Goal: Information Seeking & Learning: Compare options

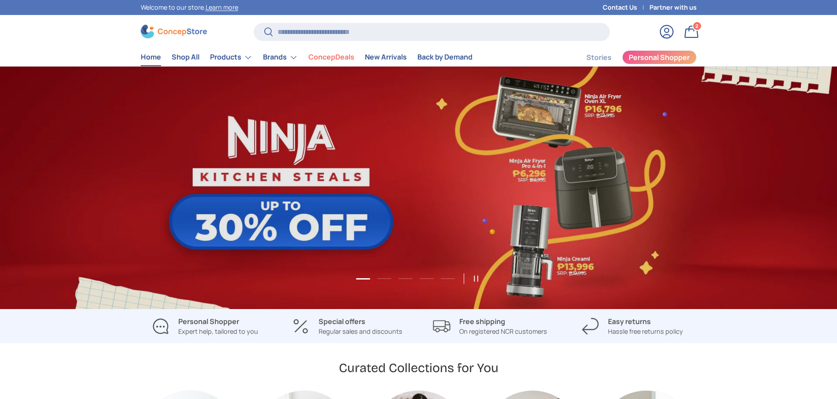
scroll to position [2283, 3607]
click at [406, 34] on input "Search" at bounding box center [432, 32] width 356 height 18
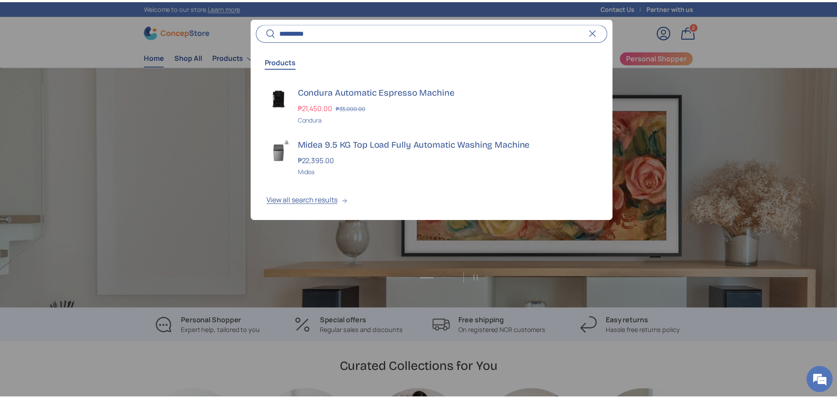
scroll to position [0, 3389]
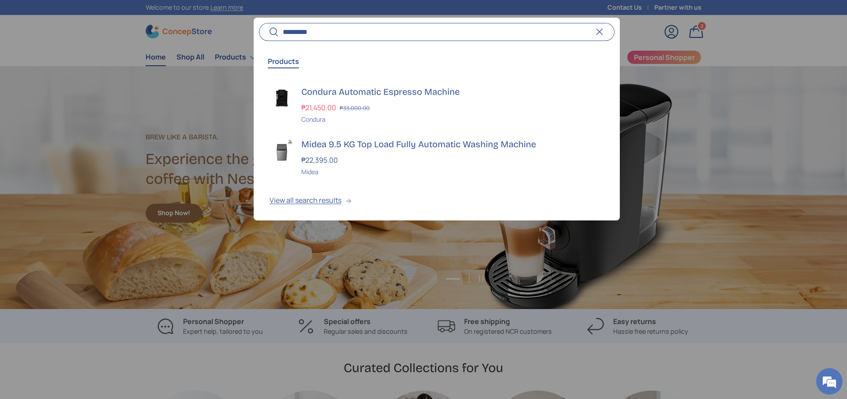
type input "*********"
click at [97, 45] on div at bounding box center [423, 199] width 847 height 399
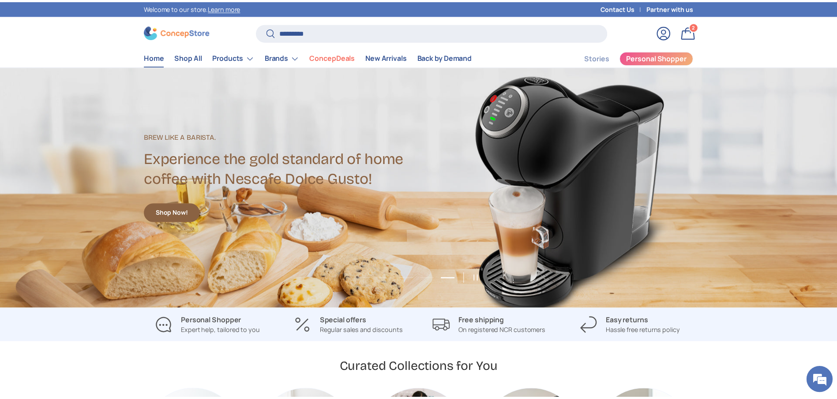
scroll to position [0, 3348]
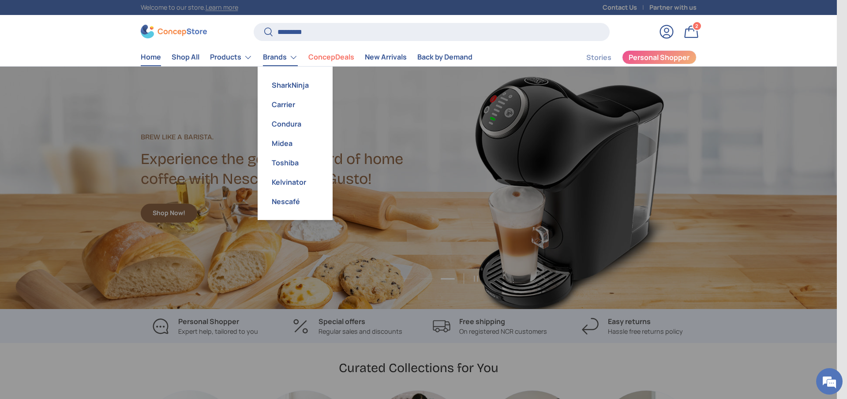
click at [294, 59] on link "Brands" at bounding box center [280, 58] width 35 height 18
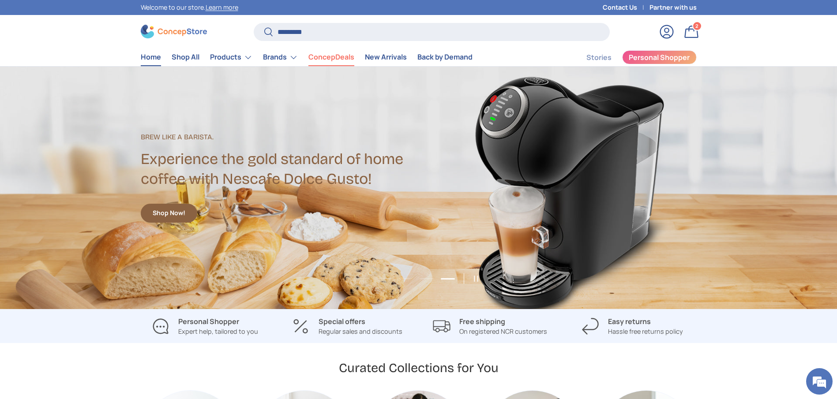
click at [318, 59] on link "ConcepDeals" at bounding box center [331, 57] width 46 height 17
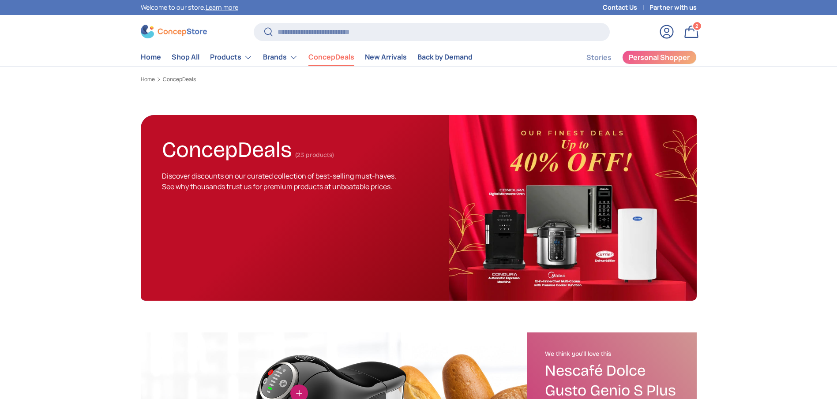
click at [319, 60] on link "ConcepDeals" at bounding box center [331, 57] width 46 height 17
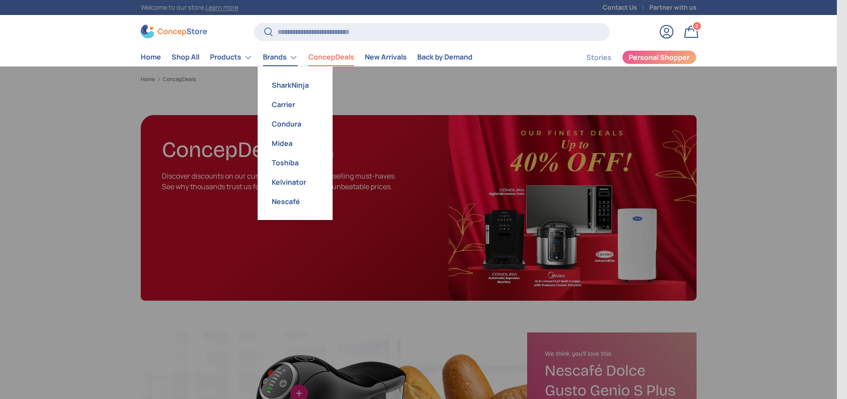
click at [278, 54] on link "Brands" at bounding box center [280, 58] width 35 height 18
click at [298, 124] on link "Condura" at bounding box center [295, 123] width 64 height 19
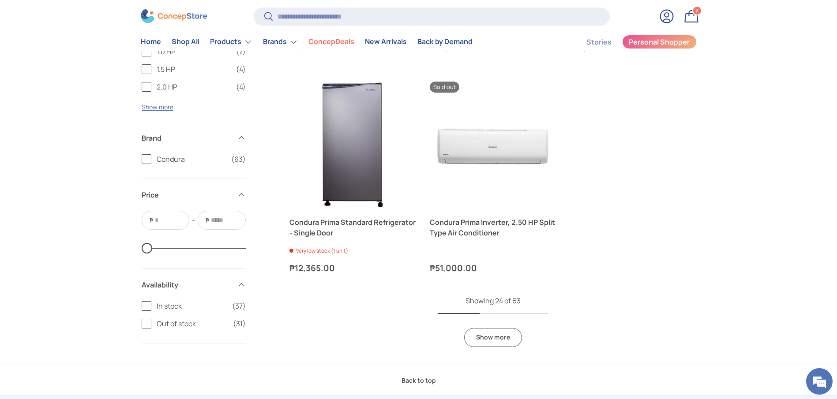
scroll to position [1833, 0]
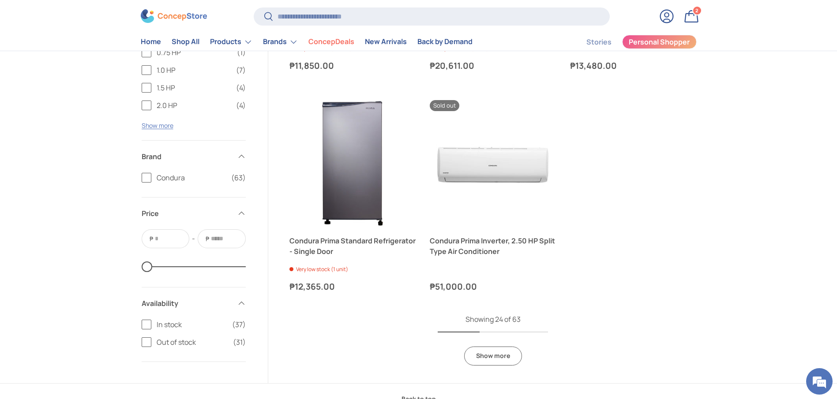
click at [499, 356] on link "Show more" at bounding box center [493, 356] width 58 height 19
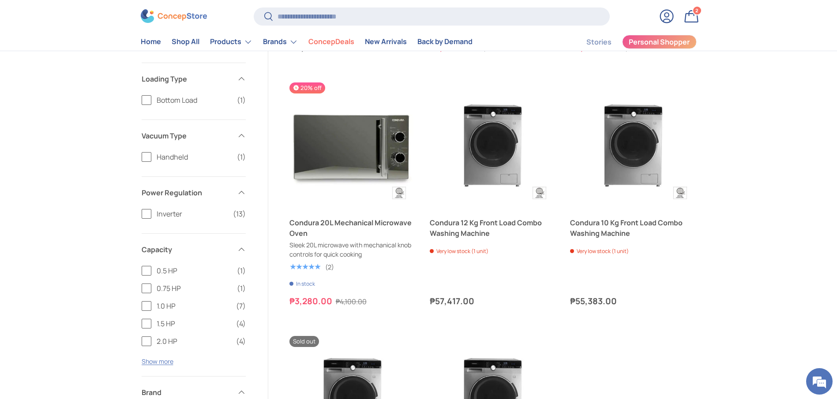
scroll to position [3355, 0]
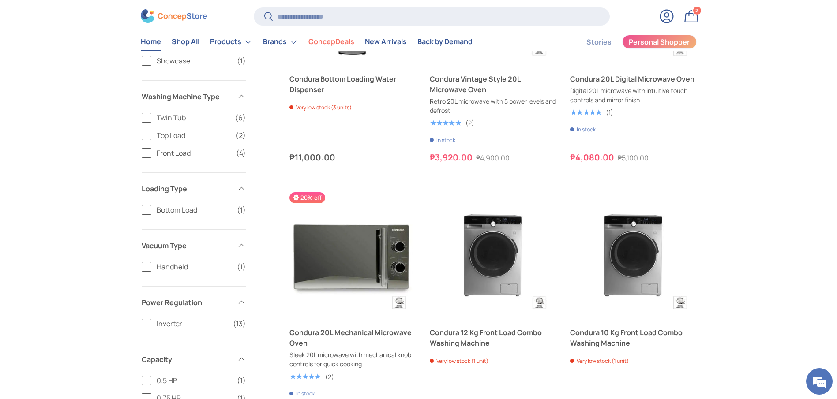
click at [154, 41] on link "Home" at bounding box center [151, 42] width 20 height 17
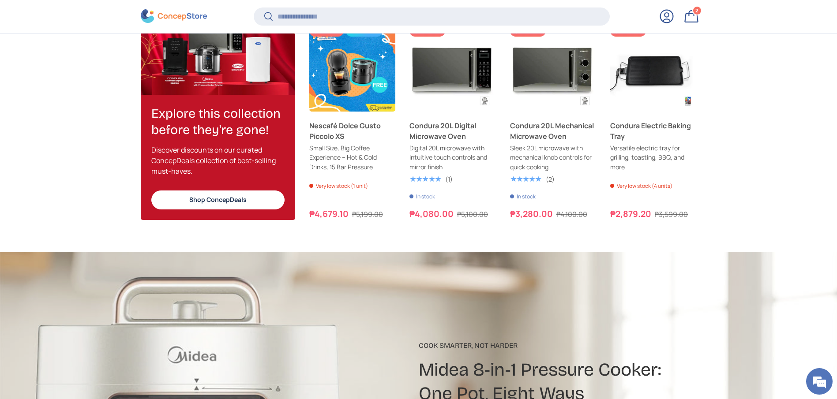
scroll to position [1132, 0]
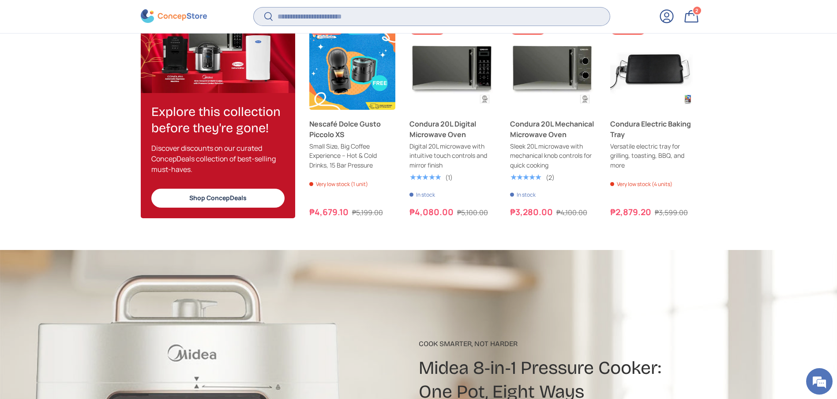
click at [364, 18] on input "Search" at bounding box center [432, 17] width 356 height 18
type input "*"
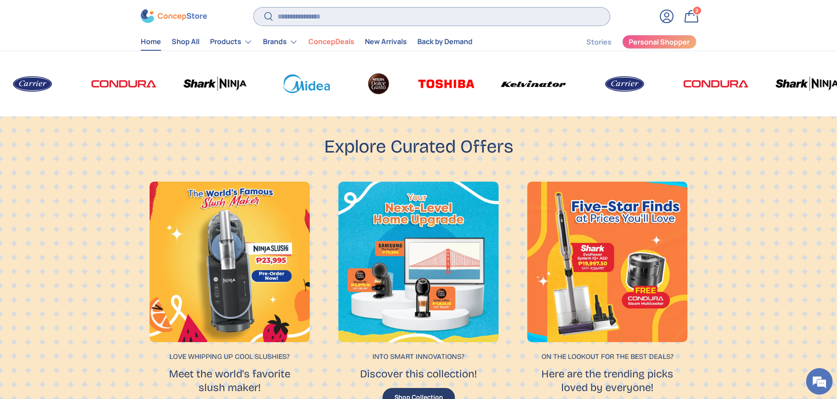
scroll to position [463, 0]
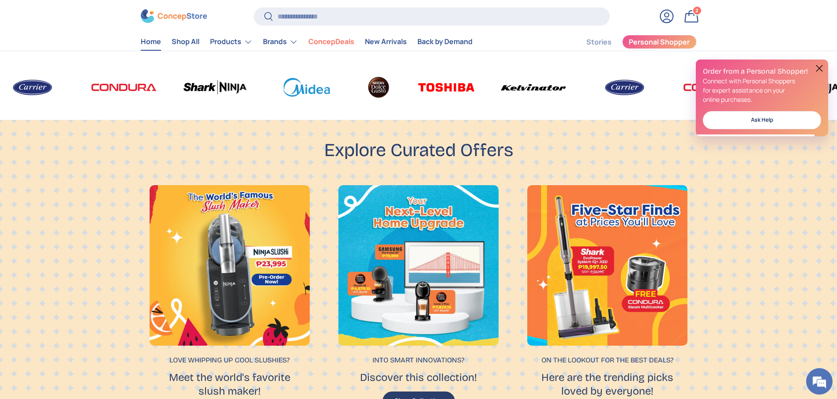
click at [143, 43] on link "Home" at bounding box center [151, 42] width 20 height 17
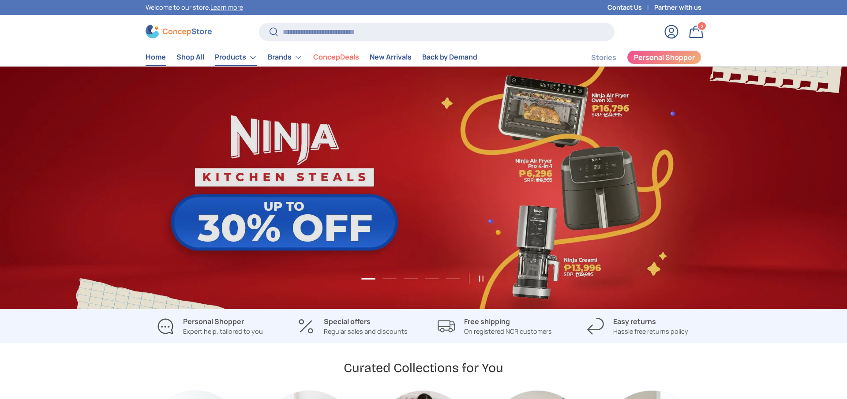
click at [239, 57] on link "Products" at bounding box center [236, 58] width 42 height 18
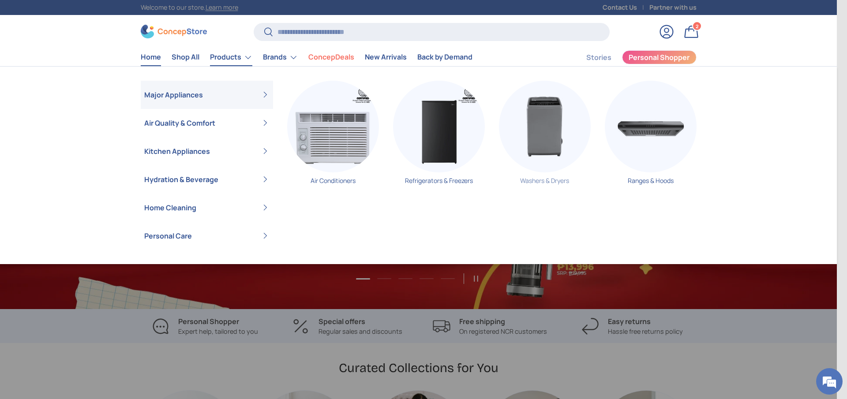
click at [577, 148] on img "Primary" at bounding box center [545, 127] width 92 height 92
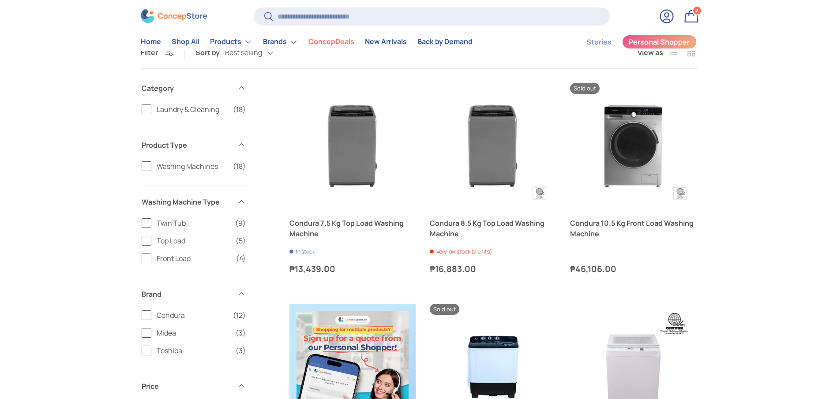
scroll to position [199, 0]
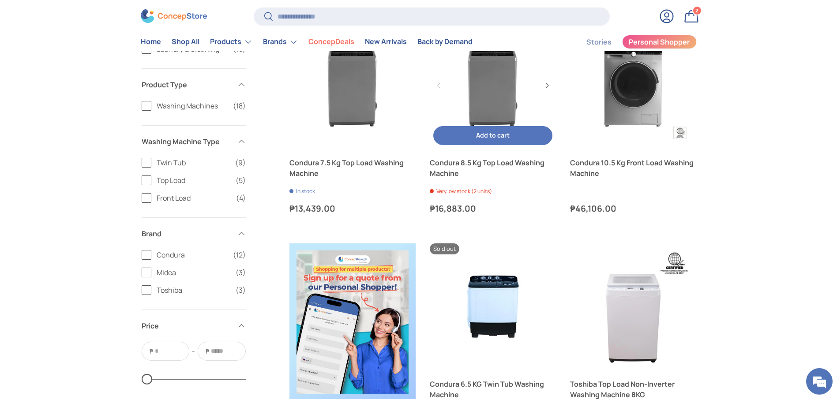
click at [479, 161] on link "Condura 8.5 Kg Top Load Washing Machine" at bounding box center [493, 168] width 126 height 21
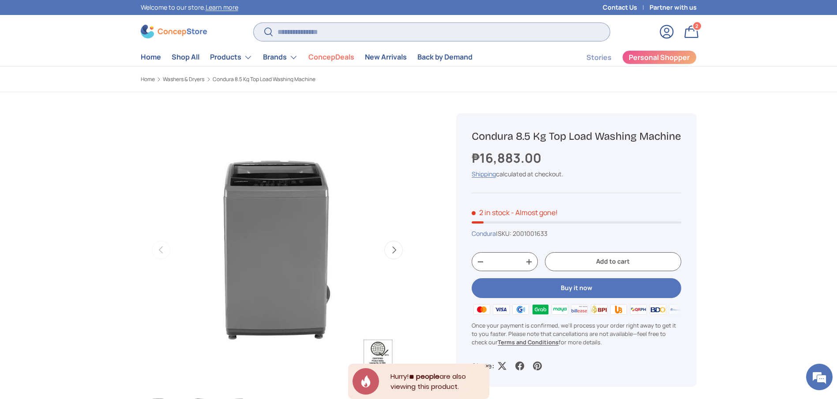
click at [490, 40] on input "Search" at bounding box center [432, 32] width 356 height 18
click at [489, 39] on input "Search" at bounding box center [432, 32] width 356 height 18
type input "*"
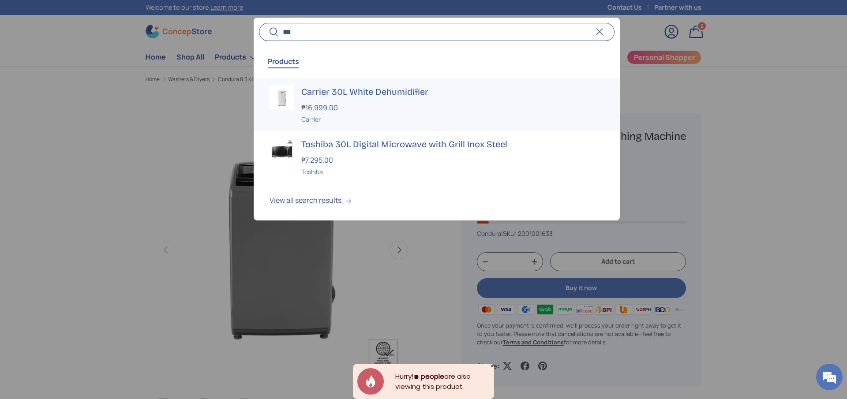
type input "***"
click at [369, 96] on h3 "Carrier 30L White Dehumidifier" at bounding box center [452, 92] width 303 height 12
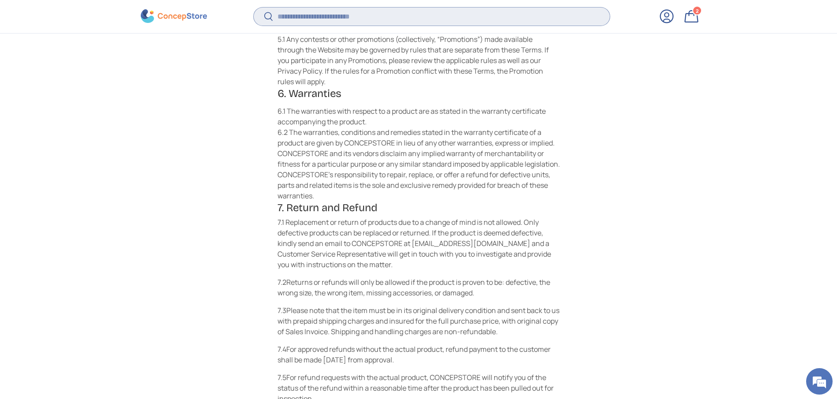
click at [375, 21] on input "Search" at bounding box center [432, 17] width 356 height 18
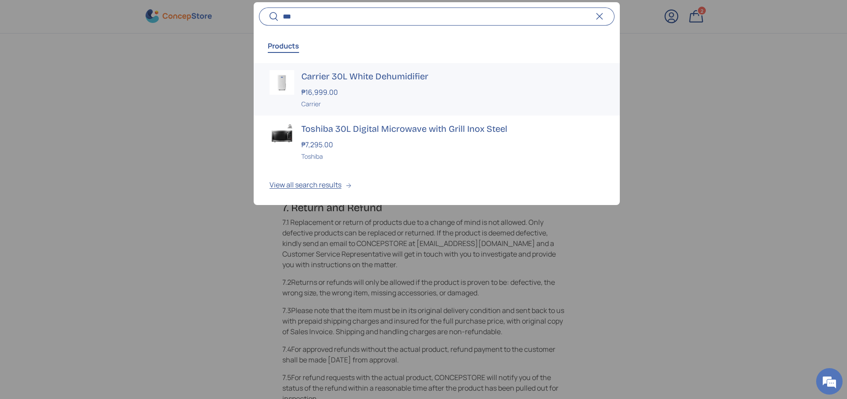
type input "***"
click at [354, 78] on h3 "Carrier 30L White Dehumidifier" at bounding box center [452, 76] width 303 height 12
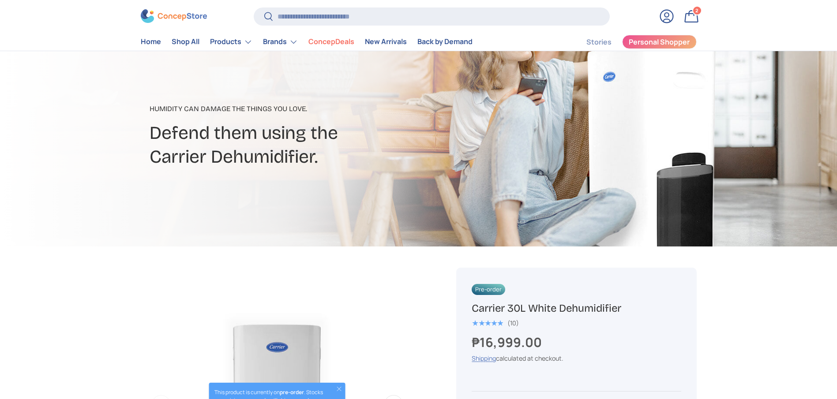
click at [543, 307] on h1 "Carrier 30L White Dehumidifier" at bounding box center [576, 309] width 209 height 14
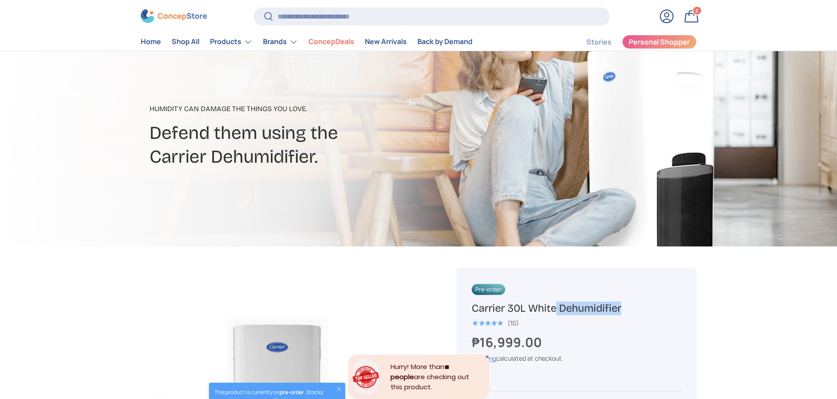
copy div "Carrier 30L White Dehumidifier"
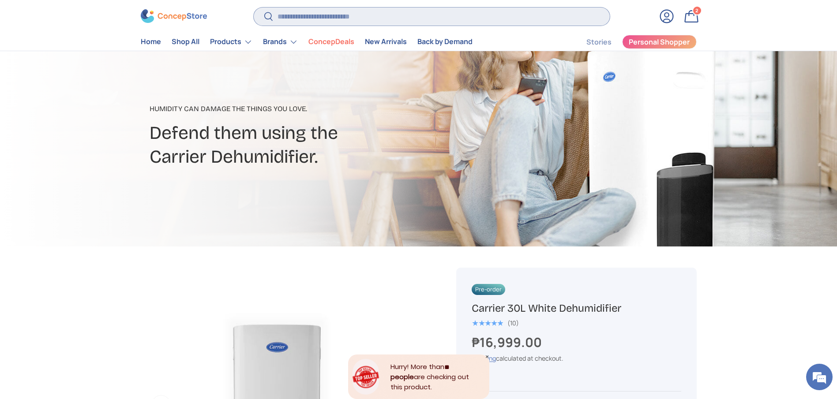
click at [385, 21] on input "Search" at bounding box center [432, 17] width 356 height 18
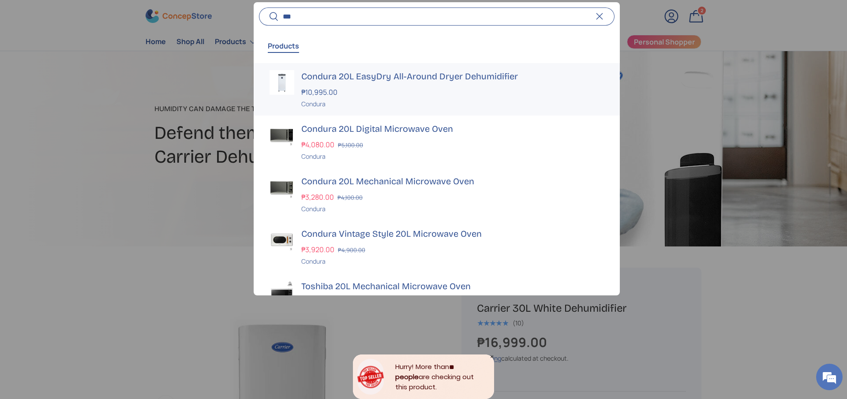
type input "***"
click at [420, 81] on h3 "Condura 20L EasyDry All-Around Dryer Dehumidifier" at bounding box center [452, 76] width 303 height 12
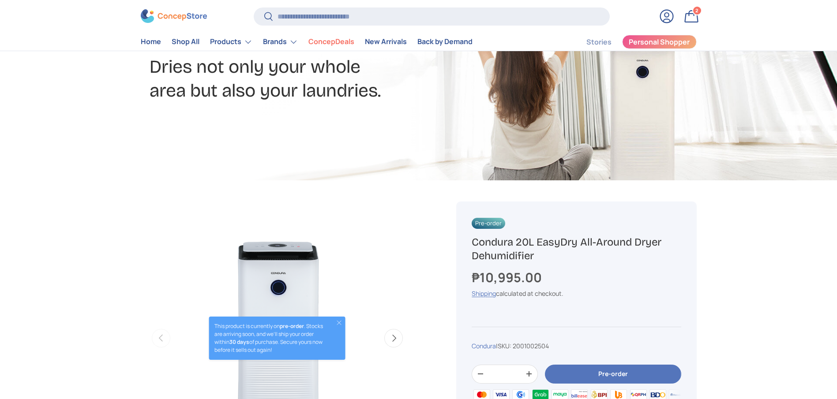
click at [541, 238] on h1 "Condura 20L EasyDry All-Around Dryer Dehumidifier" at bounding box center [576, 249] width 209 height 27
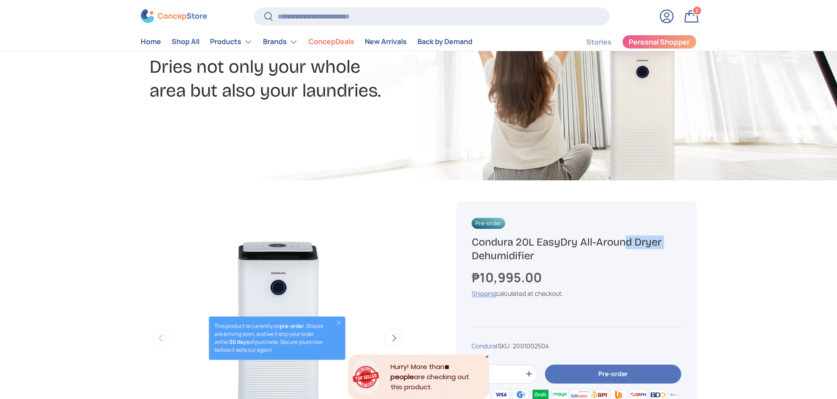
click at [541, 238] on h1 "Condura 20L EasyDry All-Around Dryer Dehumidifier" at bounding box center [576, 249] width 209 height 27
copy div "Condura 20L EasyDry All-Around Dryer Dehumidifier"
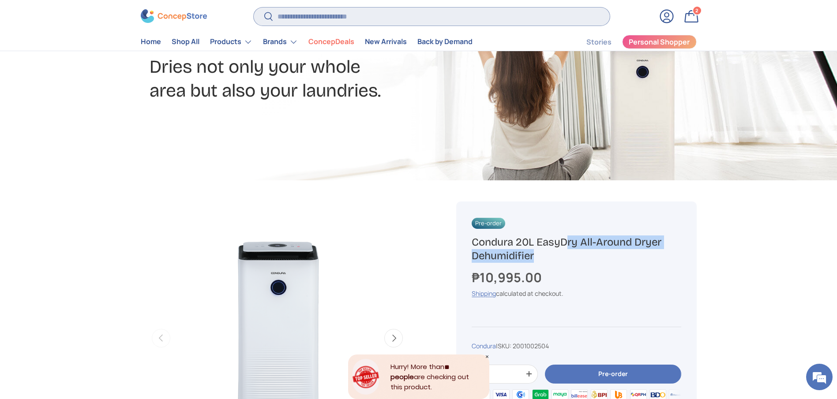
click at [391, 16] on input "Search" at bounding box center [432, 17] width 356 height 18
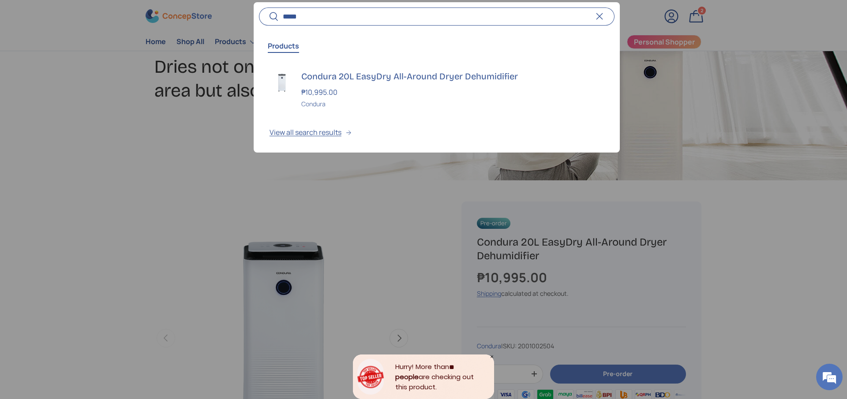
type input "*****"
click at [309, 16] on input "*****" at bounding box center [437, 17] width 356 height 18
click at [237, 43] on div at bounding box center [423, 199] width 847 height 399
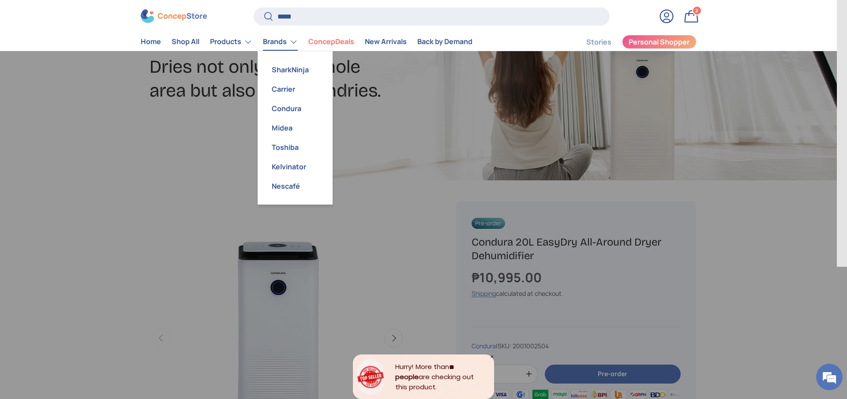
click at [289, 35] on link "Brands" at bounding box center [280, 42] width 35 height 18
click at [261, 46] on summary "Brands" at bounding box center [280, 42] width 45 height 18
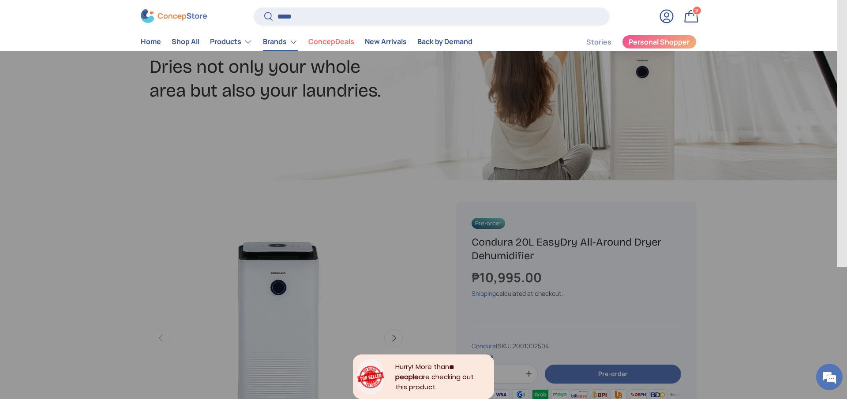
click at [273, 38] on link "Brands" at bounding box center [280, 42] width 35 height 18
click at [287, 42] on link "Brands" at bounding box center [280, 42] width 35 height 18
click at [332, 47] on link "ConcepDeals" at bounding box center [331, 42] width 46 height 17
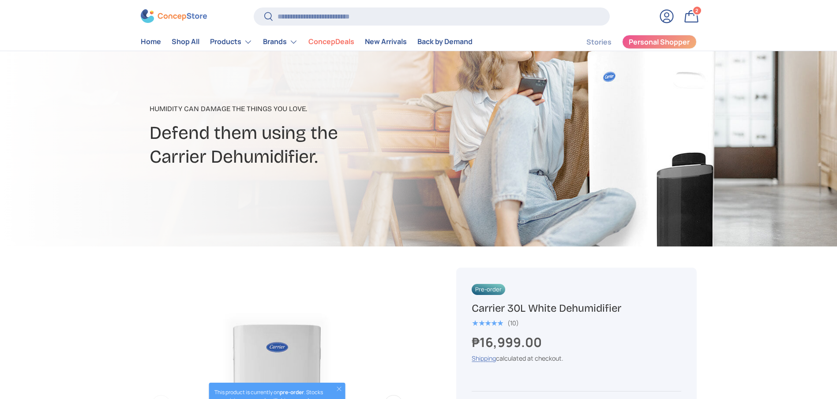
scroll to position [66, 0]
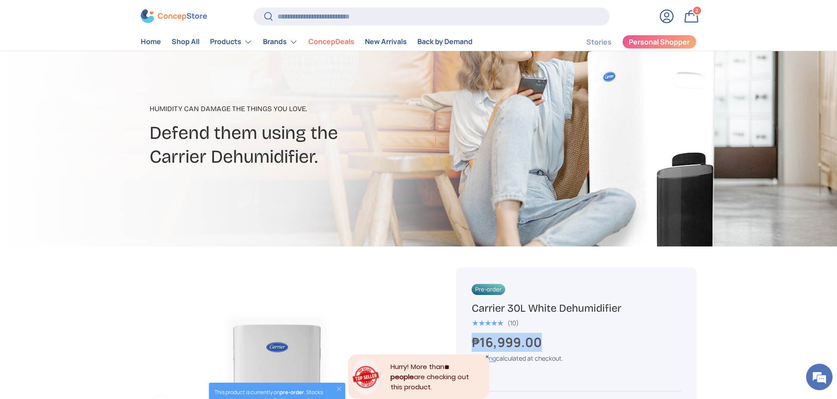
copy strong "₱16,999.00"
drag, startPoint x: 546, startPoint y: 342, endPoint x: 474, endPoint y: 338, distance: 72.1
click at [471, 340] on div "Pre-order Carrier 30L White Dehumidifier ★★★★★ (10) ₱16,999.00 Unit price / Una…" at bounding box center [576, 402] width 240 height 269
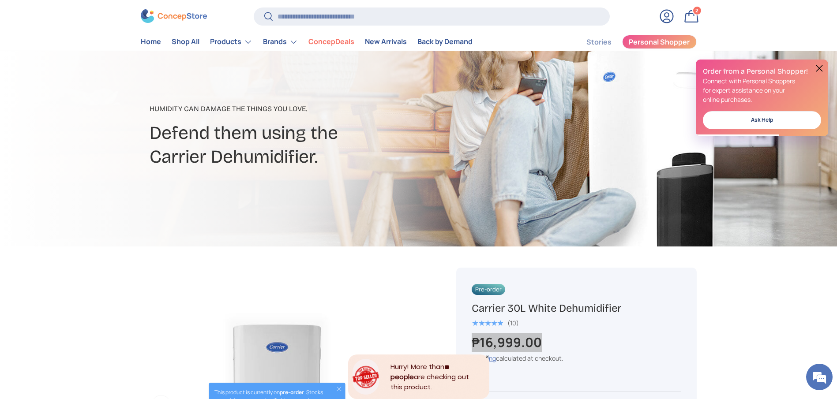
scroll to position [0, 0]
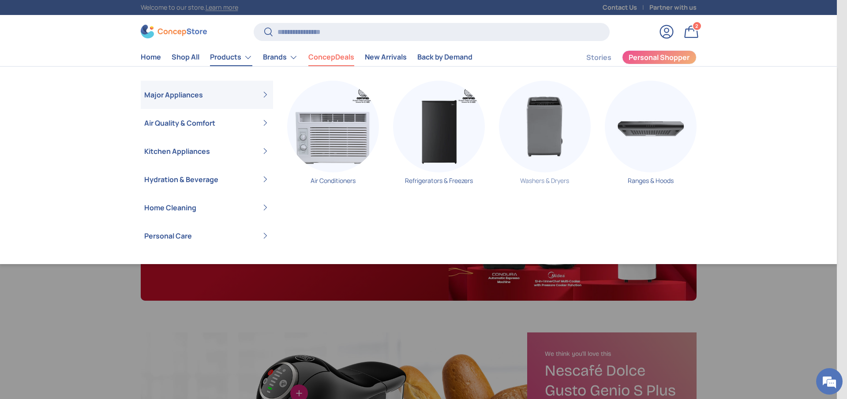
click at [521, 135] on img "Primary" at bounding box center [545, 127] width 92 height 92
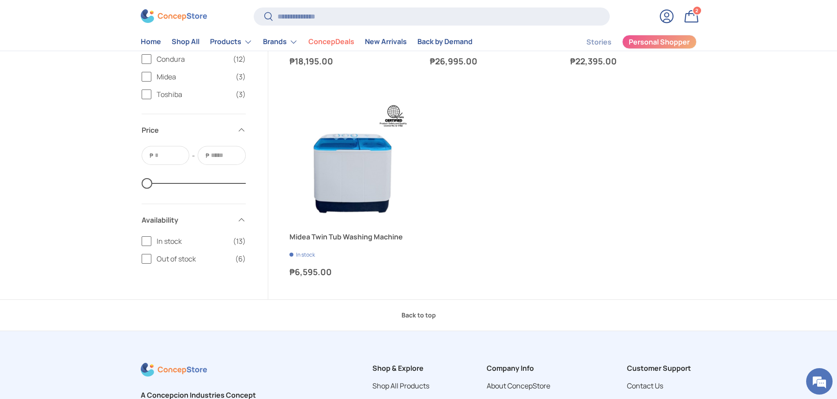
scroll to position [1324, 0]
